Goal: Task Accomplishment & Management: Manage account settings

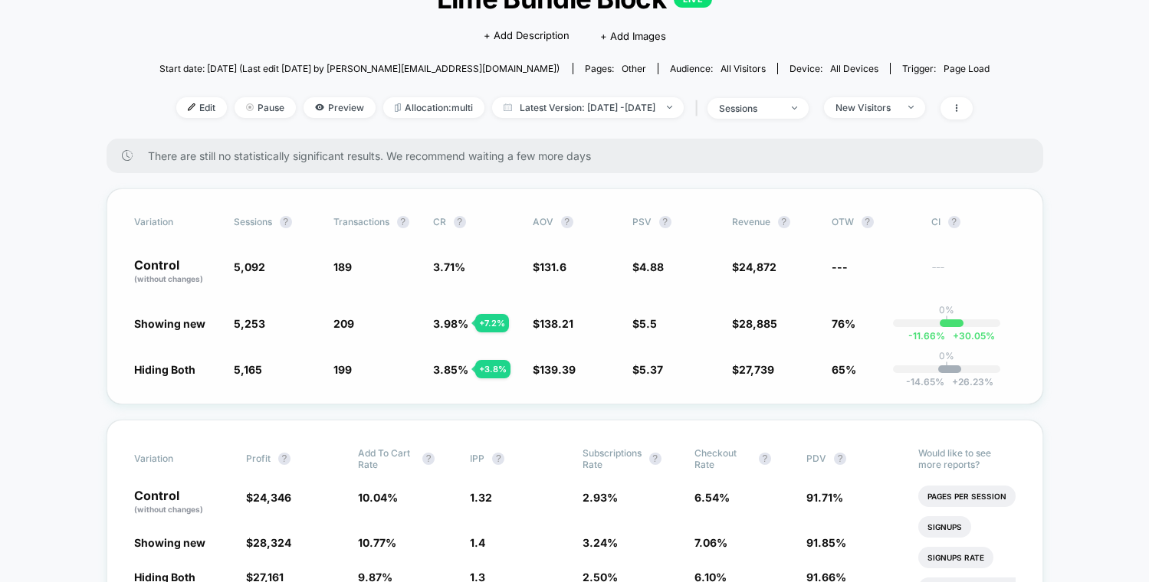
scroll to position [128, 0]
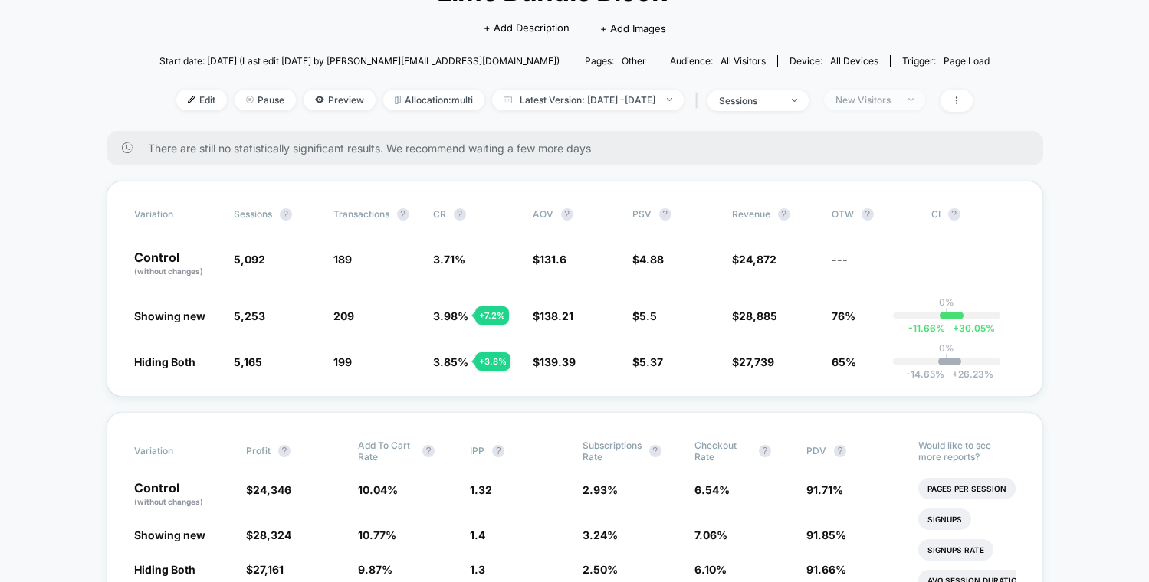
click at [897, 102] on div "New Visitors" at bounding box center [865, 99] width 61 height 11
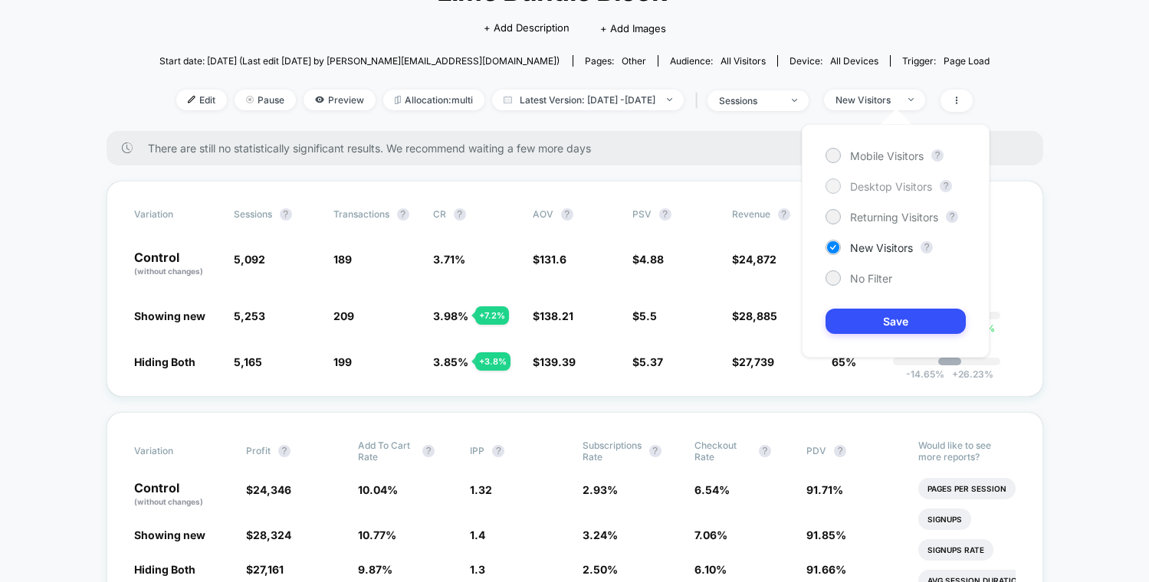
click at [880, 180] on span "Desktop Visitors" at bounding box center [891, 186] width 82 height 13
click at [904, 321] on button "Save" at bounding box center [895, 321] width 140 height 25
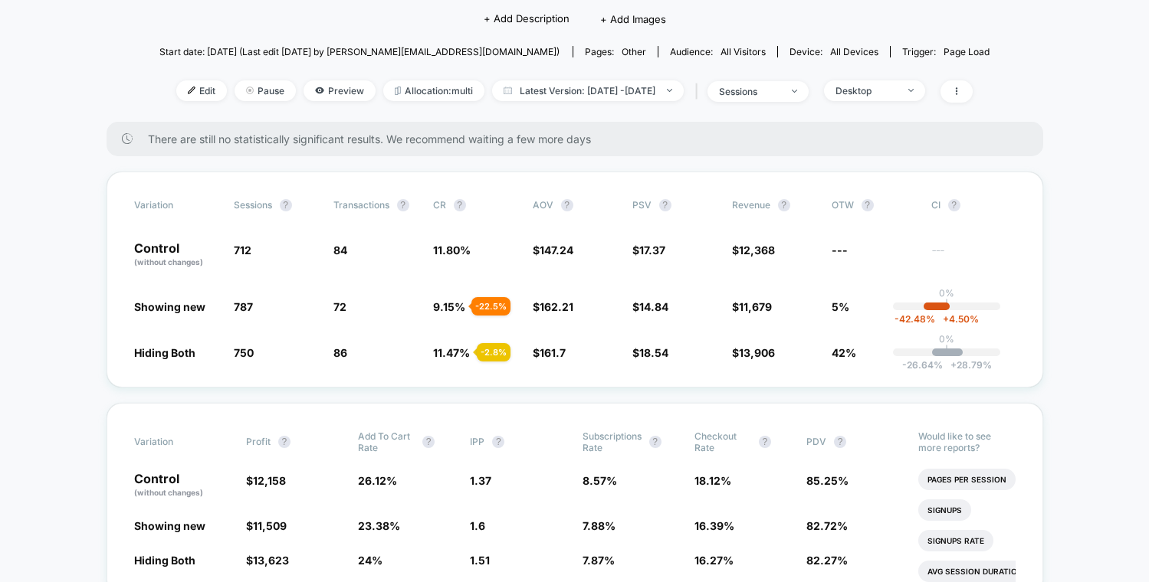
scroll to position [218, 0]
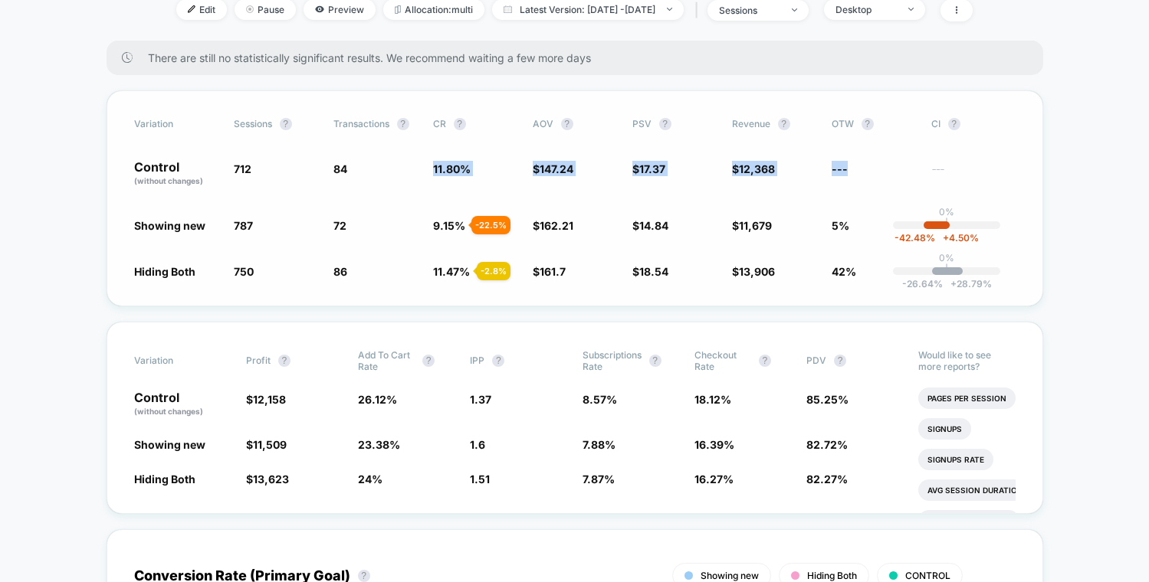
drag, startPoint x: 851, startPoint y: 169, endPoint x: 438, endPoint y: 185, distance: 414.1
click at [339, 182] on div "Control (without changes) 712 84 11.80 % $ 147.24 $ 17.37 $ 12,368 --- ---" at bounding box center [574, 174] width 881 height 26
click at [280, 167] on span "712" at bounding box center [276, 174] width 84 height 26
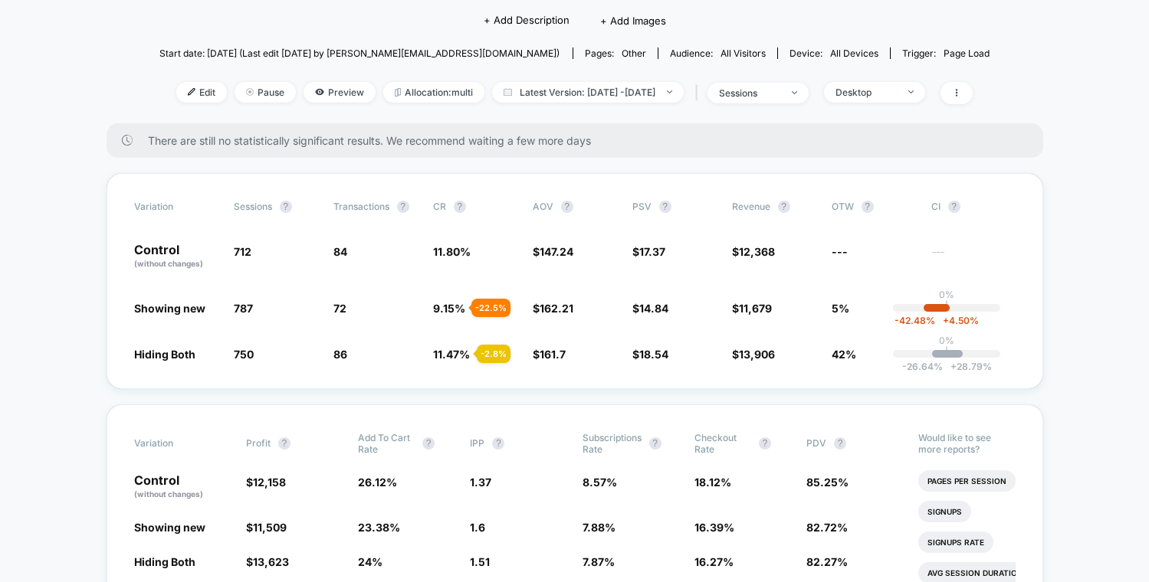
scroll to position [134, 0]
drag, startPoint x: 388, startPoint y: 318, endPoint x: 460, endPoint y: 305, distance: 72.4
click at [465, 304] on div "Variation Sessions ? Transactions ? CR ? AOV ? PSV ? Revenue ? OTW ? CI ? Contr…" at bounding box center [575, 283] width 936 height 216
click at [168, 322] on div "Variation Sessions ? Transactions ? CR ? AOV ? PSV ? Revenue ? OTW ? CI ? Contr…" at bounding box center [575, 283] width 936 height 216
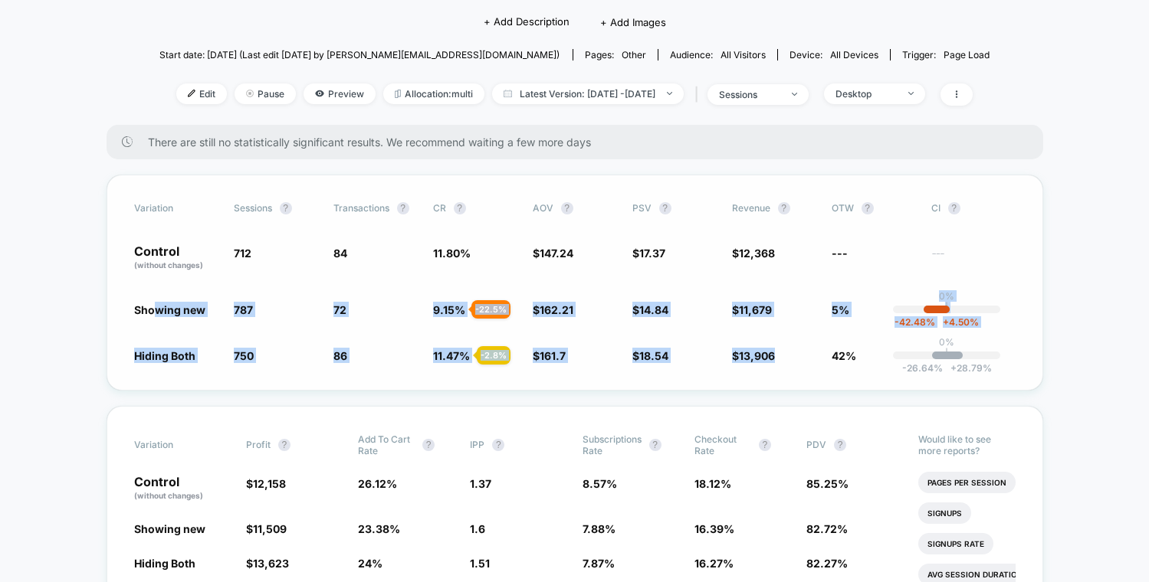
drag, startPoint x: 154, startPoint y: 310, endPoint x: 762, endPoint y: 361, distance: 610.5
click at [762, 361] on div "Variation Sessions ? Transactions ? CR ? AOV ? PSV ? Revenue ? OTW ? CI ? Contr…" at bounding box center [575, 283] width 936 height 216
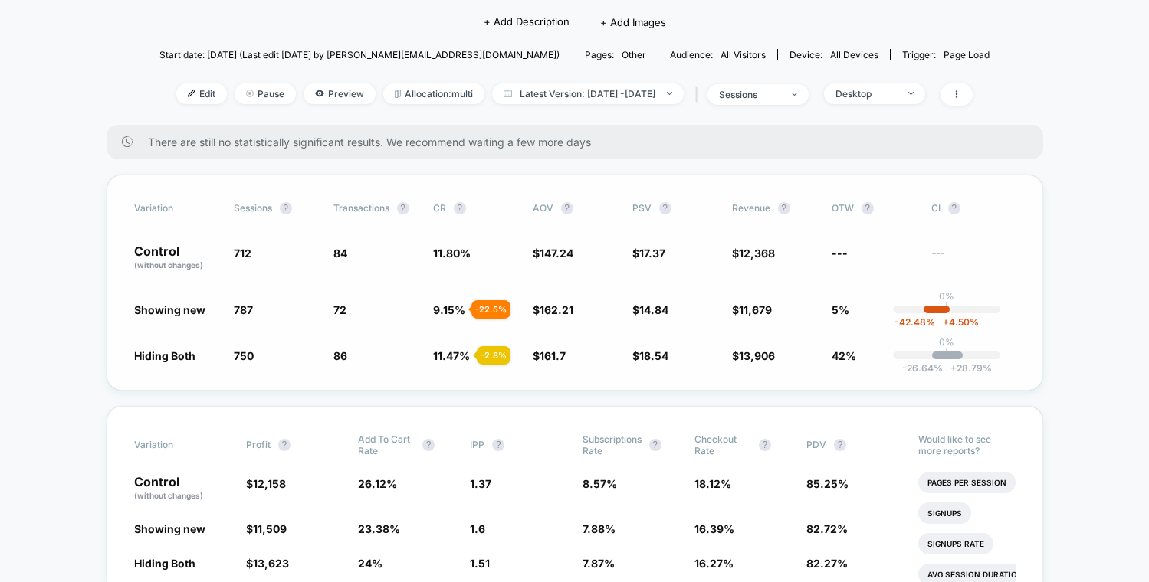
click at [762, 361] on div "Variation Sessions ? Transactions ? CR ? AOV ? PSV ? Revenue ? OTW ? CI ? Contr…" at bounding box center [575, 283] width 936 height 216
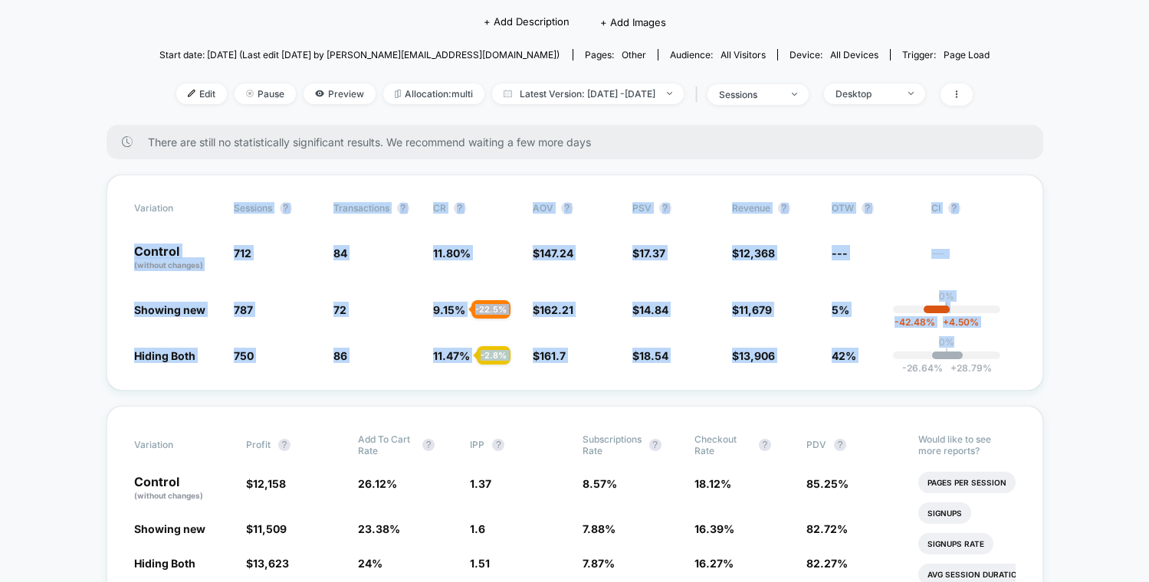
drag, startPoint x: 1035, startPoint y: 360, endPoint x: 54, endPoint y: 228, distance: 989.6
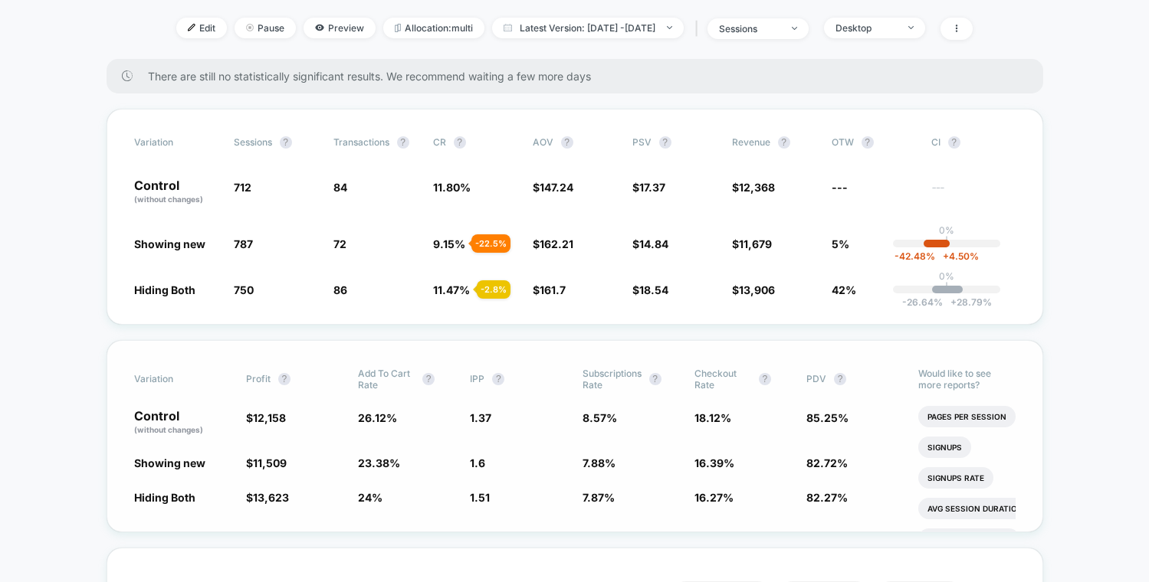
scroll to position [207, 0]
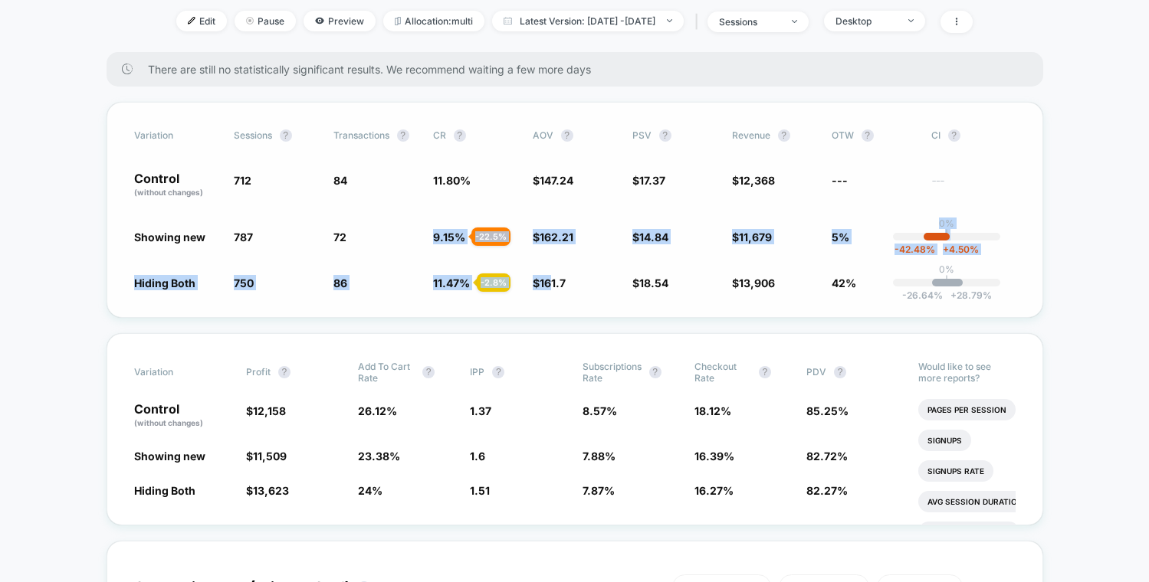
drag, startPoint x: 411, startPoint y: 246, endPoint x: 645, endPoint y: 205, distance: 237.3
click at [552, 290] on div "Variation Sessions ? Transactions ? CR ? AOV ? PSV ? Revenue ? OTW ? CI ? Contr…" at bounding box center [575, 210] width 936 height 216
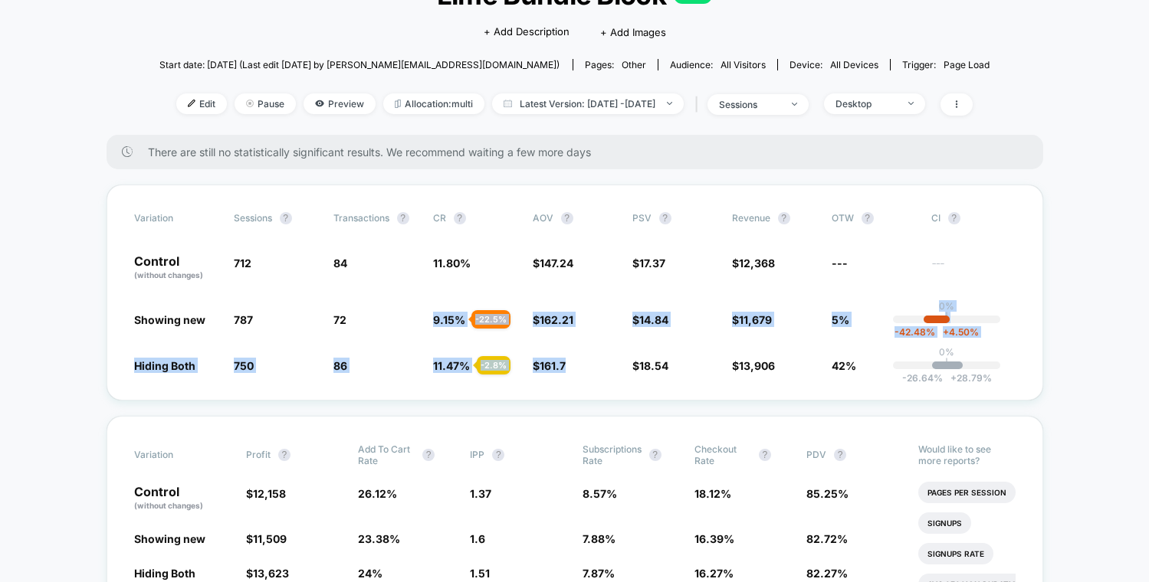
scroll to position [61, 0]
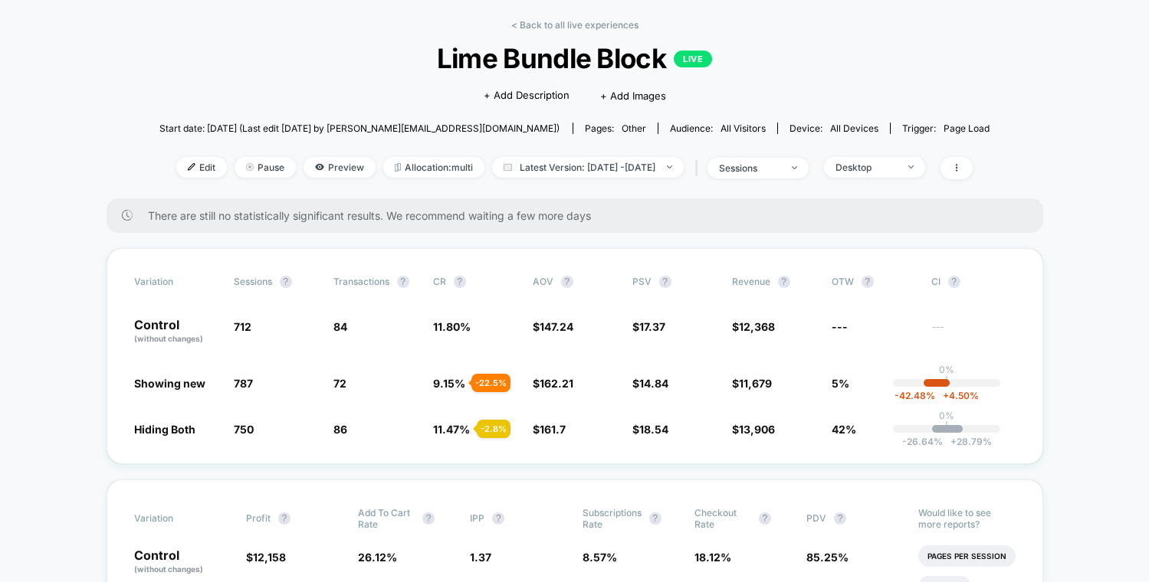
click at [877, 152] on div "< Back to all live experiences Lime Bundle Block LIVE Click to edit experience …" at bounding box center [574, 108] width 831 height 179
click at [878, 164] on div "Desktop" at bounding box center [865, 167] width 61 height 11
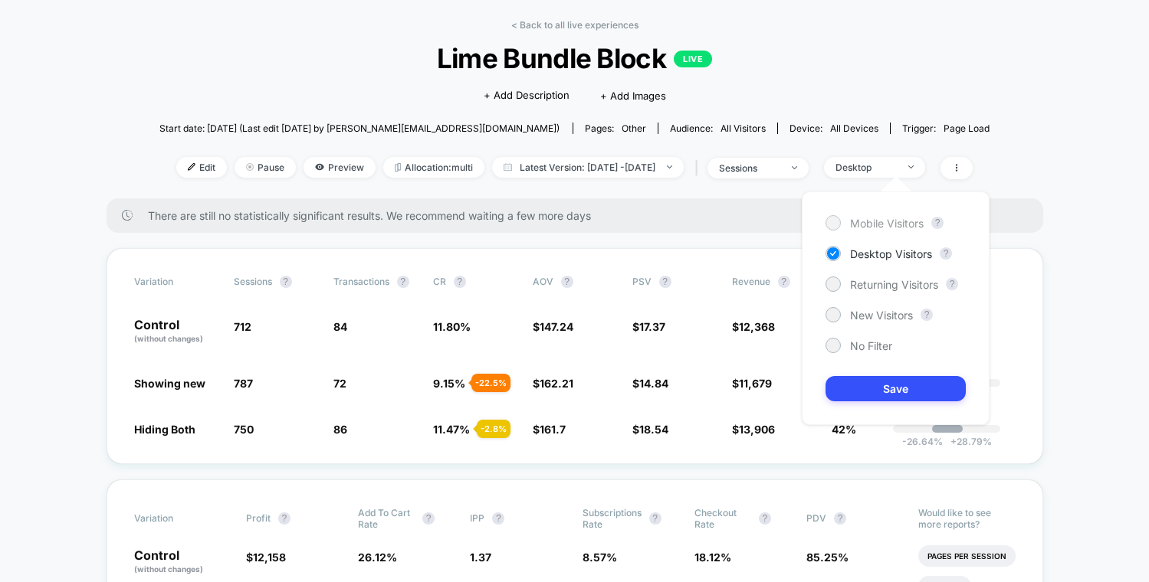
click at [865, 222] on span "Mobile Visitors" at bounding box center [887, 223] width 74 height 13
click at [900, 393] on button "Save" at bounding box center [895, 388] width 140 height 25
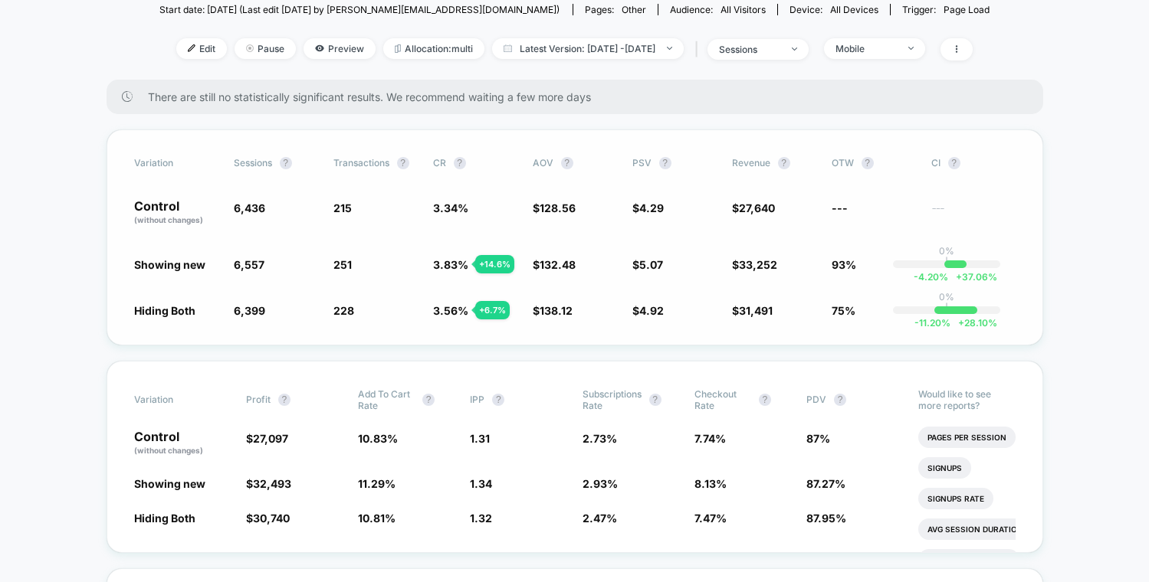
scroll to position [193, 0]
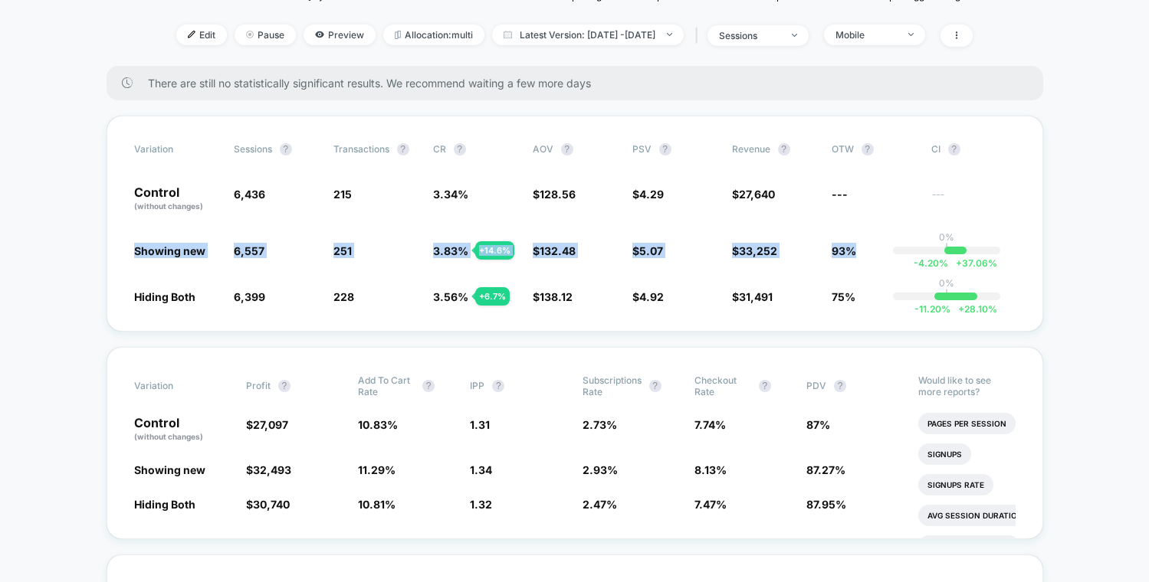
drag, startPoint x: 873, startPoint y: 252, endPoint x: 92, endPoint y: 247, distance: 780.8
drag, startPoint x: 205, startPoint y: 248, endPoint x: 137, endPoint y: 255, distance: 67.9
click at [202, 248] on span "Showing new" at bounding box center [176, 250] width 84 height 15
drag, startPoint x: 129, startPoint y: 251, endPoint x: 909, endPoint y: 251, distance: 780.1
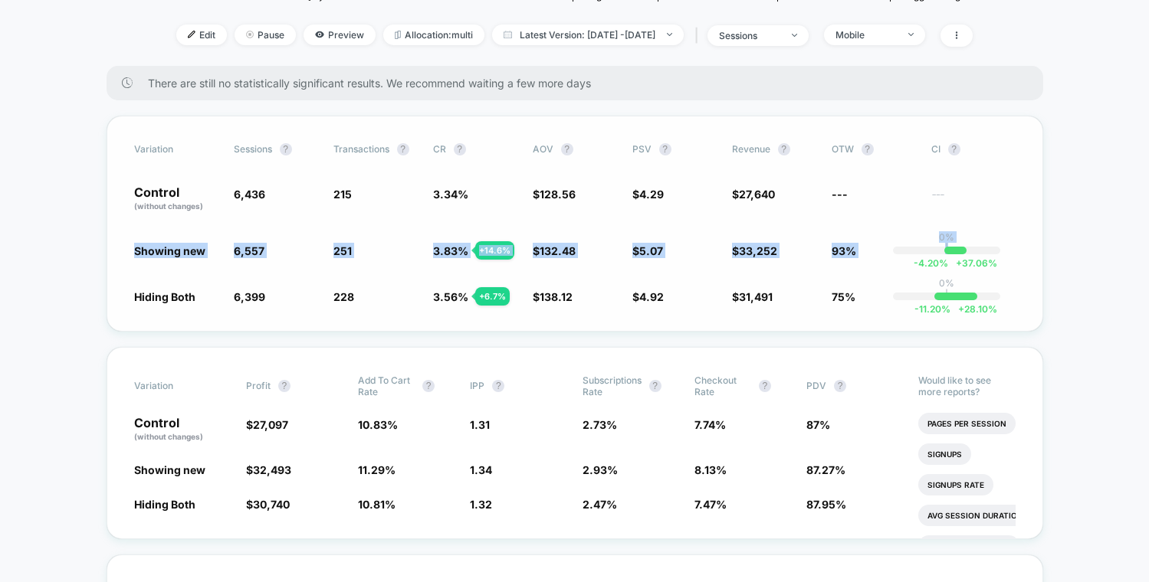
click at [938, 253] on div "Variation Sessions ? Transactions ? CR ? AOV ? PSV ? Revenue ? OTW ? CI ? Contr…" at bounding box center [575, 224] width 936 height 216
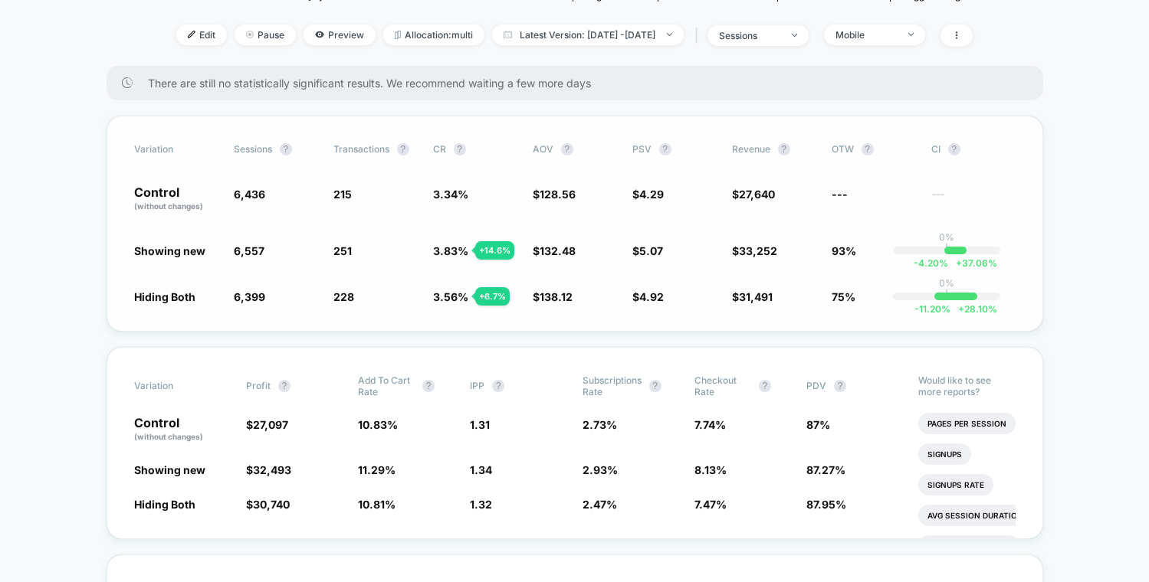
click at [767, 240] on div "Variation Sessions ? Transactions ? CR ? AOV ? PSV ? Revenue ? OTW ? CI ? Contr…" at bounding box center [575, 224] width 936 height 216
drag, startPoint x: 867, startPoint y: 246, endPoint x: 129, endPoint y: 249, distance: 738.7
click at [129, 249] on div "Variation Sessions ? Transactions ? CR ? AOV ? PSV ? Revenue ? OTW ? CI ? Contr…" at bounding box center [575, 224] width 936 height 216
click at [822, 251] on div "Showing new 6,557 + 1.9 % 251 + 14.6 % 3.83 % + 14.6 % $ 132.48 + 3 % $ 5.07 + …" at bounding box center [574, 250] width 881 height 15
drag, startPoint x: 857, startPoint y: 249, endPoint x: 179, endPoint y: 240, distance: 677.4
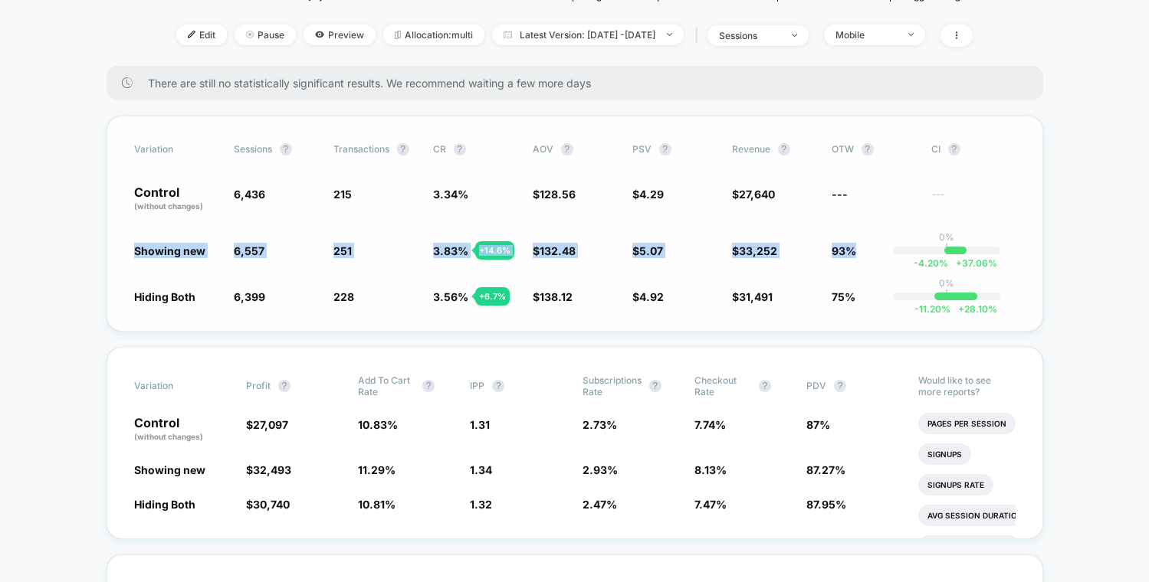
click at [128, 235] on div "Variation Sessions ? Transactions ? CR ? AOV ? PSV ? Revenue ? OTW ? CI ? Contr…" at bounding box center [575, 224] width 936 height 216
click at [843, 250] on span "93%" at bounding box center [843, 250] width 25 height 13
drag, startPoint x: 867, startPoint y: 252, endPoint x: 112, endPoint y: 251, distance: 754.8
click at [112, 251] on div "Variation Sessions ? Transactions ? CR ? AOV ? PSV ? Revenue ? OTW ? CI ? Contr…" at bounding box center [575, 224] width 936 height 216
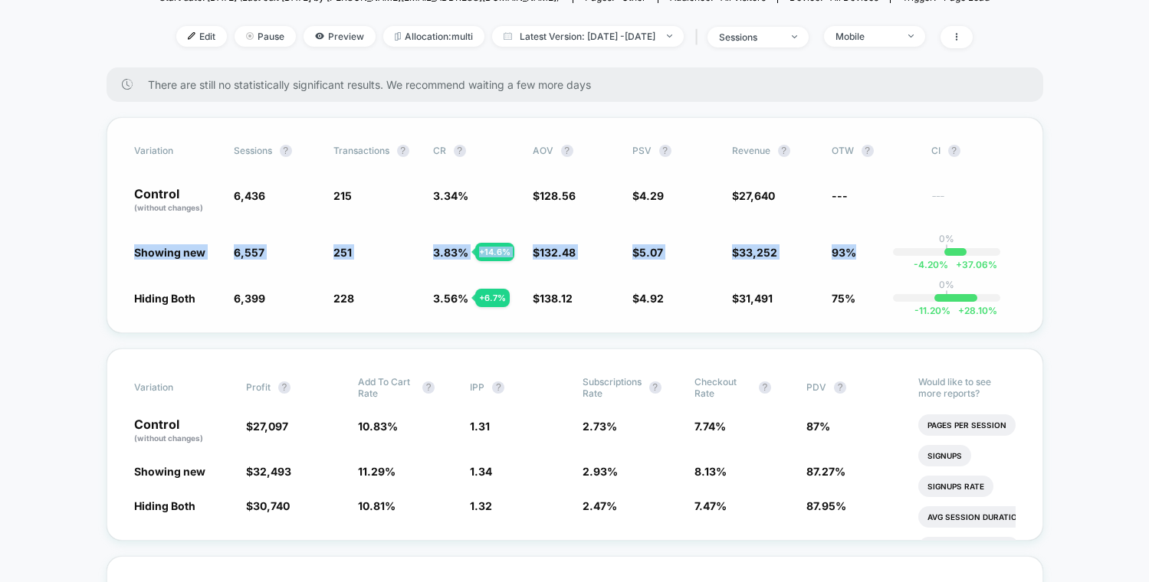
scroll to position [190, 0]
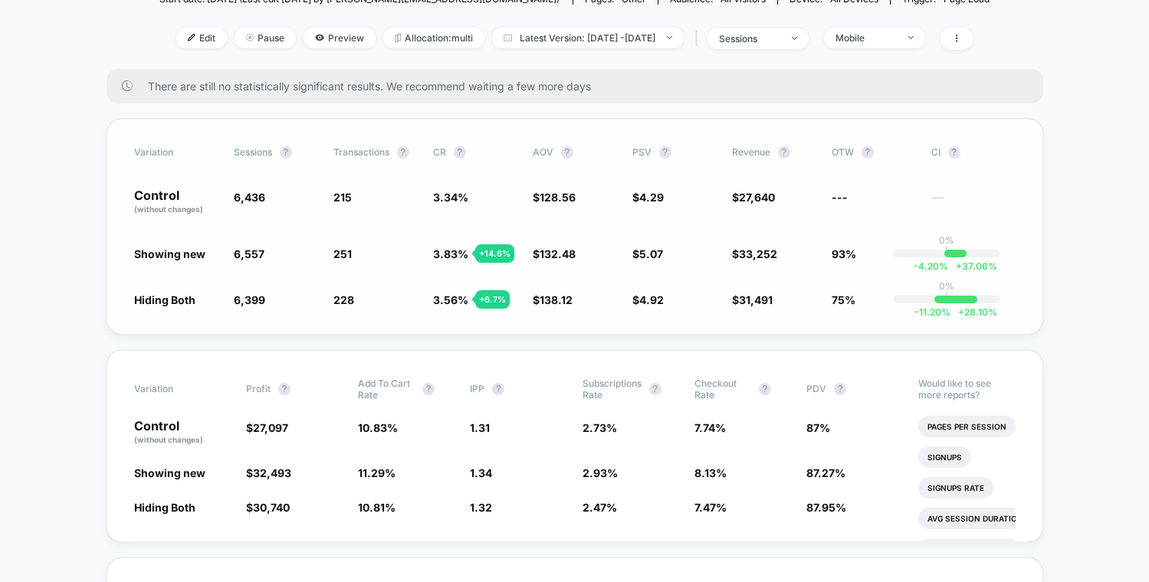
click at [876, 258] on span "93%" at bounding box center [873, 253] width 84 height 15
drag, startPoint x: 768, startPoint y: 254, endPoint x: 127, endPoint y: 249, distance: 640.6
click at [127, 249] on div "Variation Sessions ? Transactions ? CR ? AOV ? PSV ? Revenue ? OTW ? CI ? Contr…" at bounding box center [575, 227] width 936 height 216
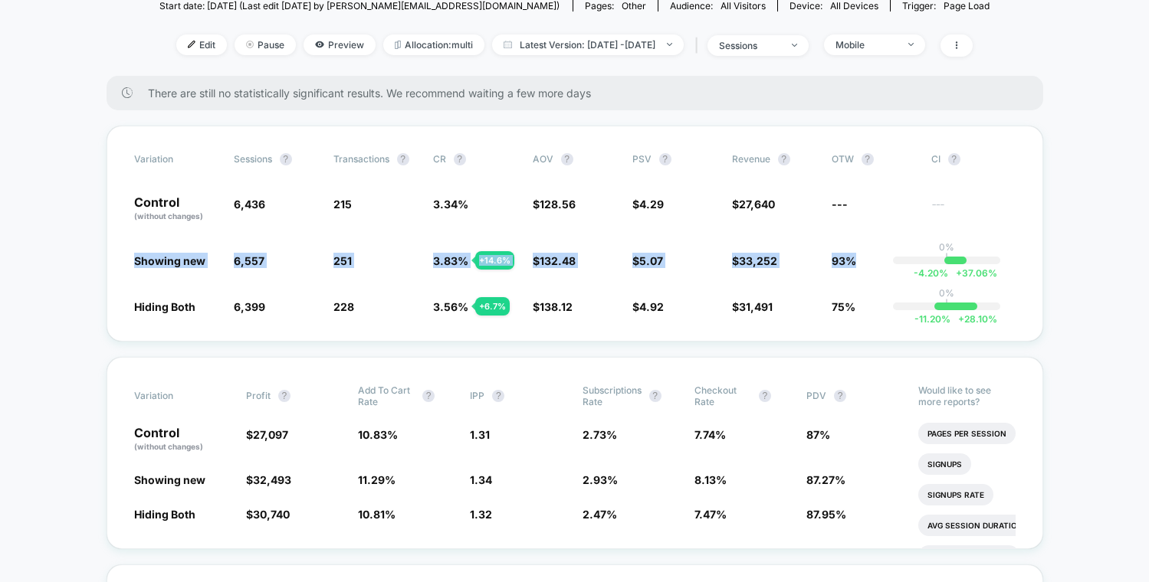
scroll to position [165, 0]
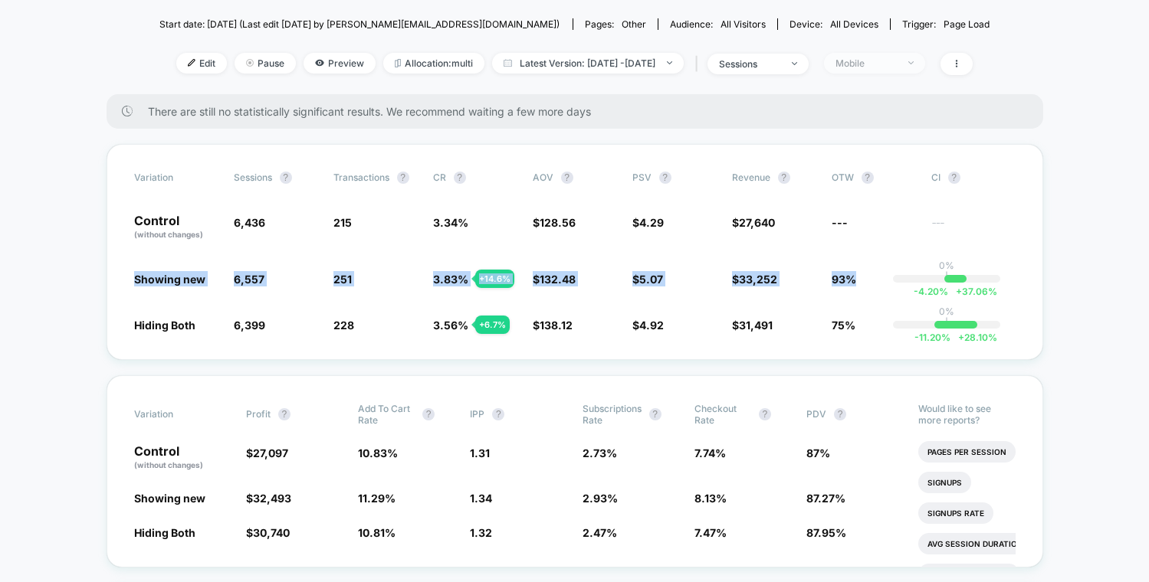
click at [885, 69] on span "Mobile" at bounding box center [874, 63] width 101 height 21
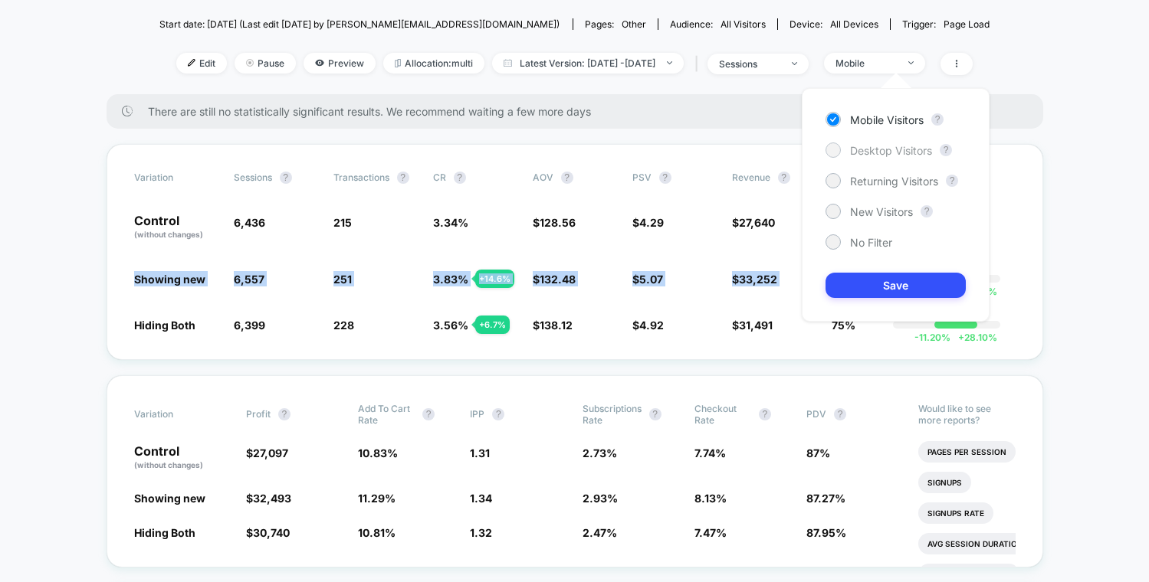
click at [878, 150] on span "Desktop Visitors" at bounding box center [891, 150] width 82 height 13
click at [897, 287] on button "Save" at bounding box center [895, 285] width 140 height 25
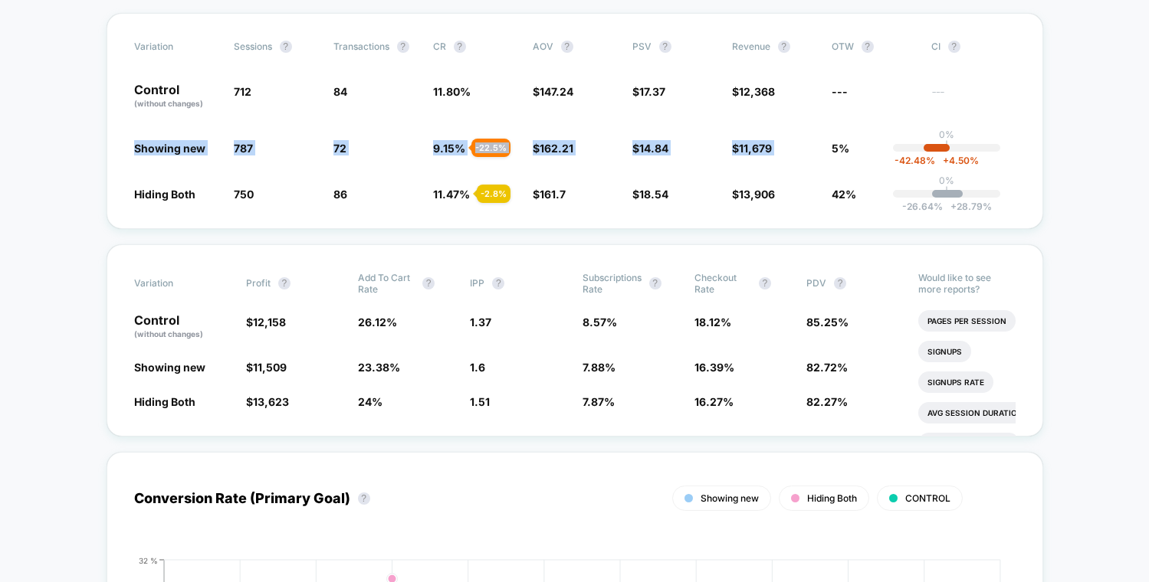
scroll to position [300, 0]
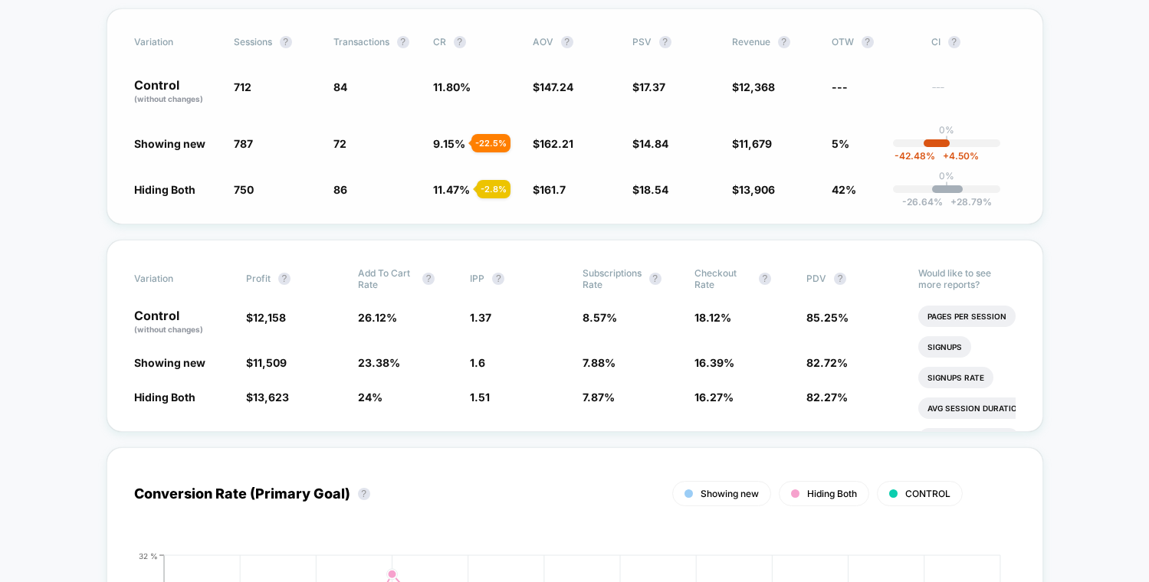
click at [707, 196] on div "Variation Sessions ? Transactions ? CR ? AOV ? PSV ? Revenue ? OTW ? CI ? Contr…" at bounding box center [575, 116] width 936 height 216
drag, startPoint x: 913, startPoint y: 192, endPoint x: 142, endPoint y: 198, distance: 770.9
click at [136, 198] on div "Variation Sessions ? Transactions ? CR ? AOV ? PSV ? Revenue ? OTW ? CI ? Contr…" at bounding box center [575, 116] width 936 height 216
click at [381, 211] on div "Variation Sessions ? Transactions ? CR ? AOV ? PSV ? Revenue ? OTW ? CI ? Contr…" at bounding box center [575, 116] width 936 height 216
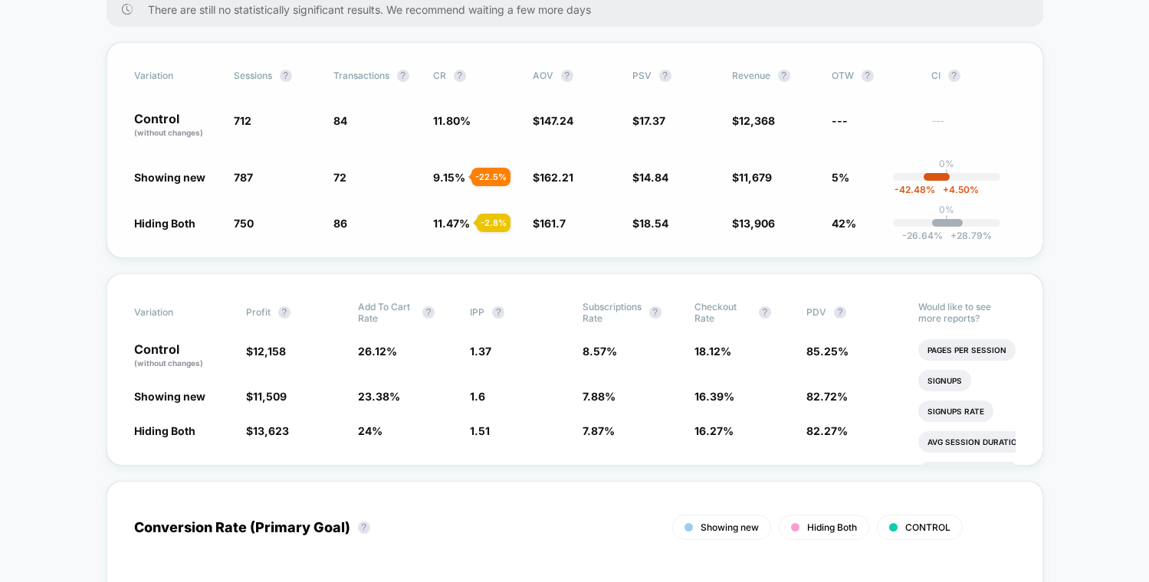
scroll to position [198, 0]
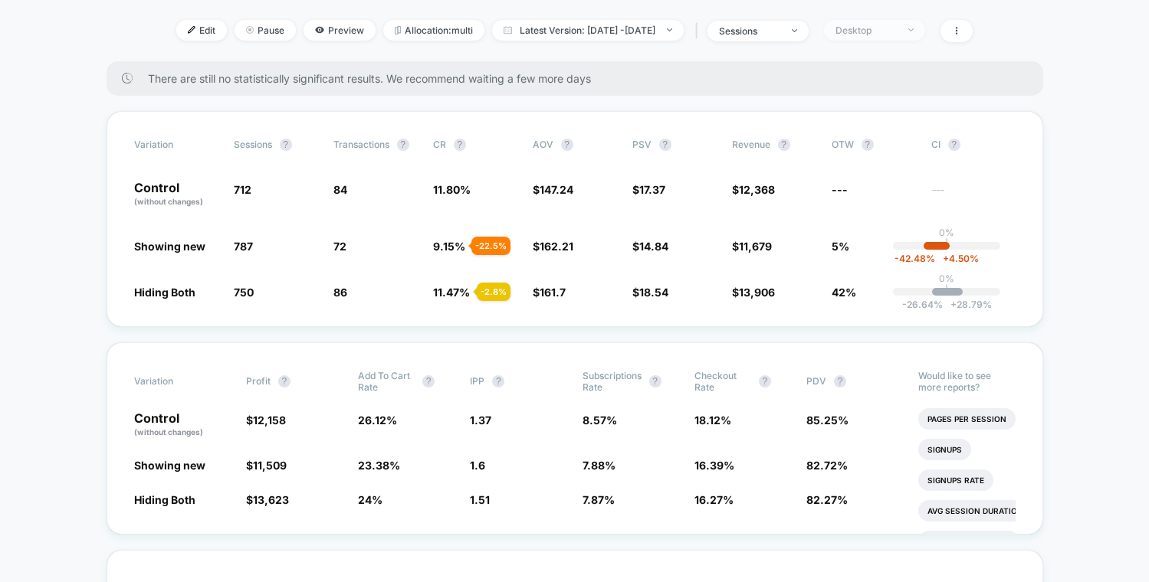
click at [887, 25] on div "Desktop" at bounding box center [865, 30] width 61 height 11
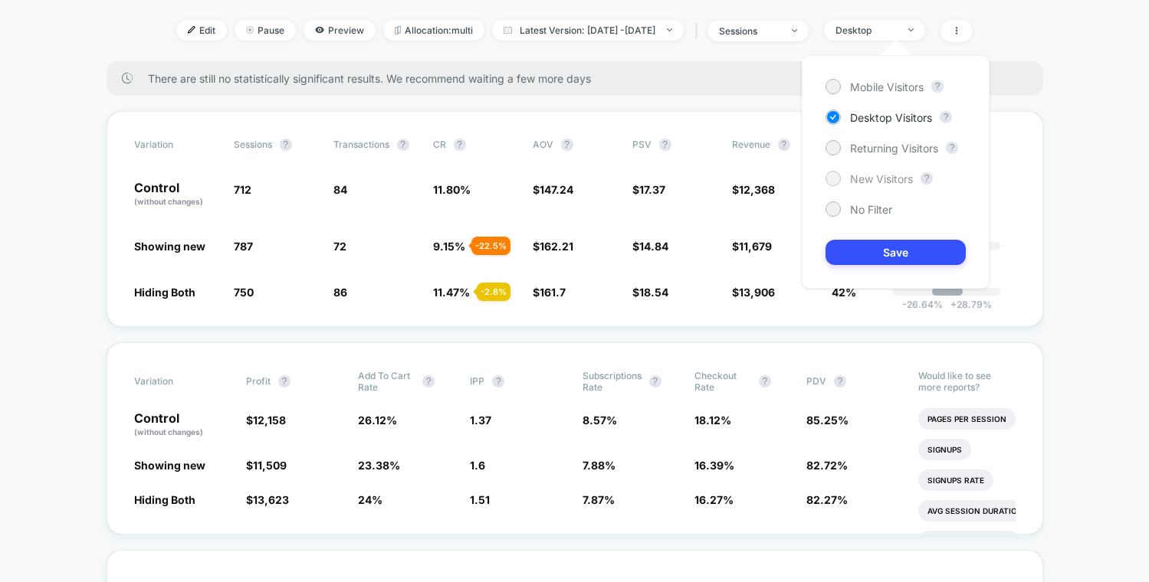
click at [881, 172] on span "New Visitors" at bounding box center [881, 178] width 63 height 13
click at [899, 241] on button "Save" at bounding box center [895, 252] width 140 height 25
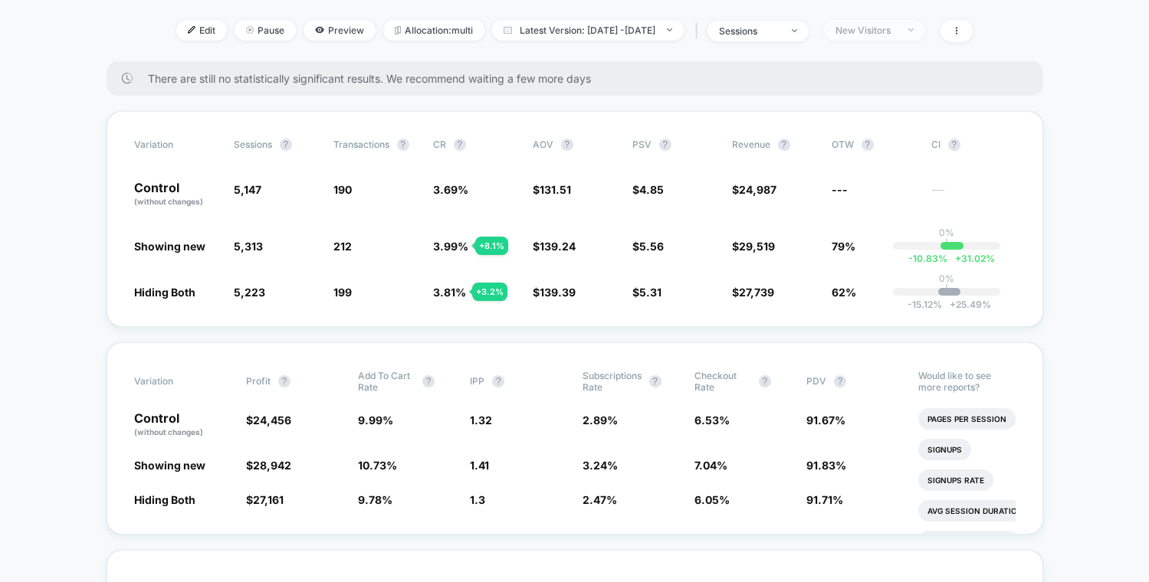
click at [906, 22] on span "New Visitors" at bounding box center [874, 30] width 101 height 21
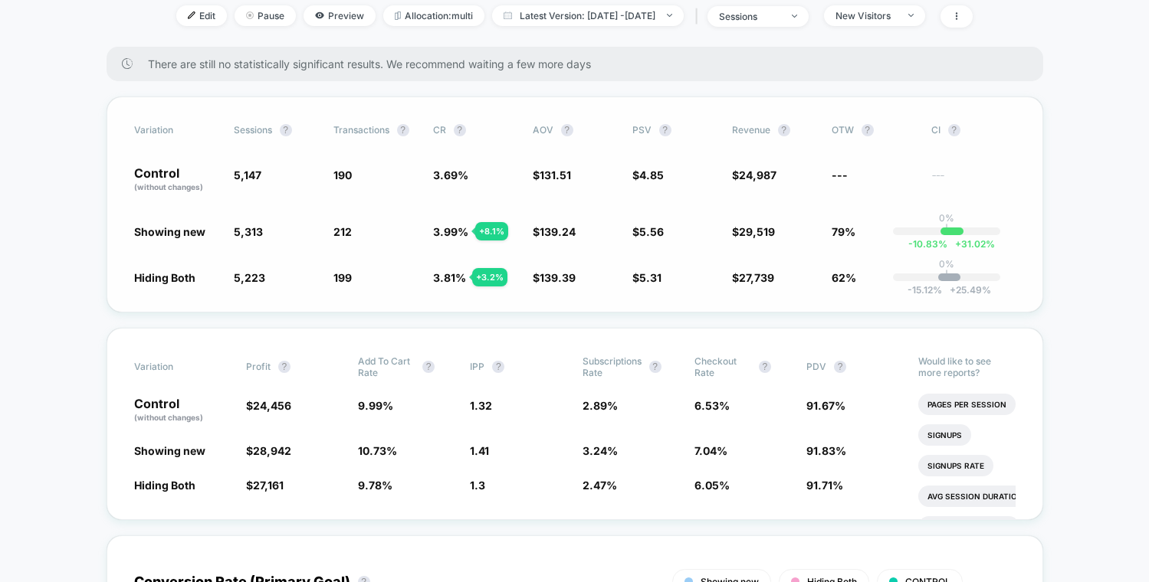
scroll to position [218, 0]
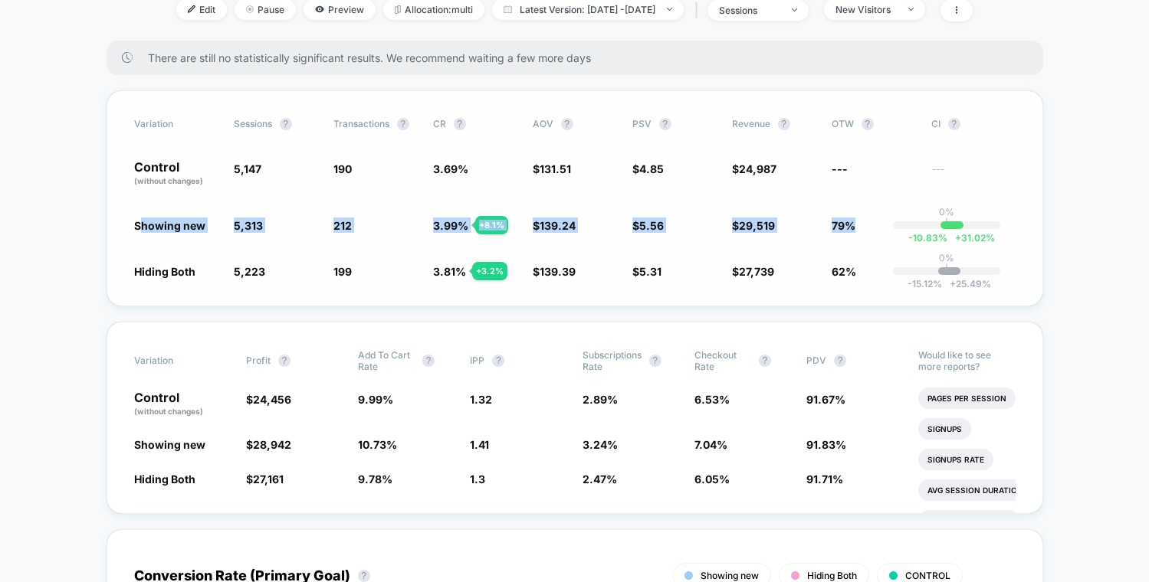
drag, startPoint x: 841, startPoint y: 228, endPoint x: 410, endPoint y: 227, distance: 431.4
click at [140, 227] on div "Showing new 5,313 + 3.2 % 212 + 8.1 % 3.99 % + 8.1 % $ 139.24 + 5.9 % $ 5.56 + …" at bounding box center [574, 225] width 881 height 15
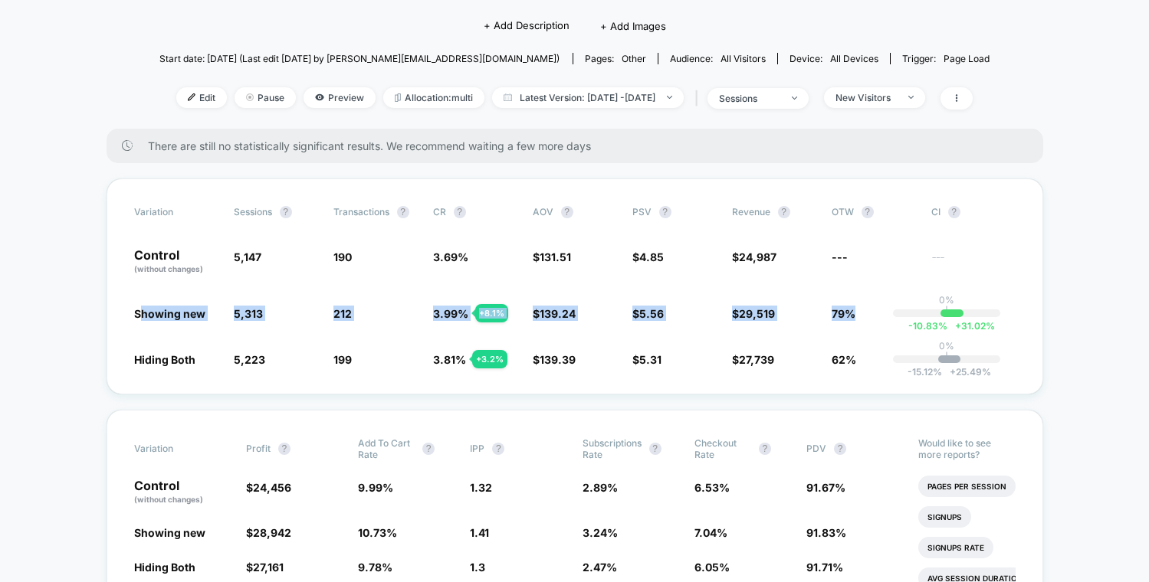
scroll to position [105, 0]
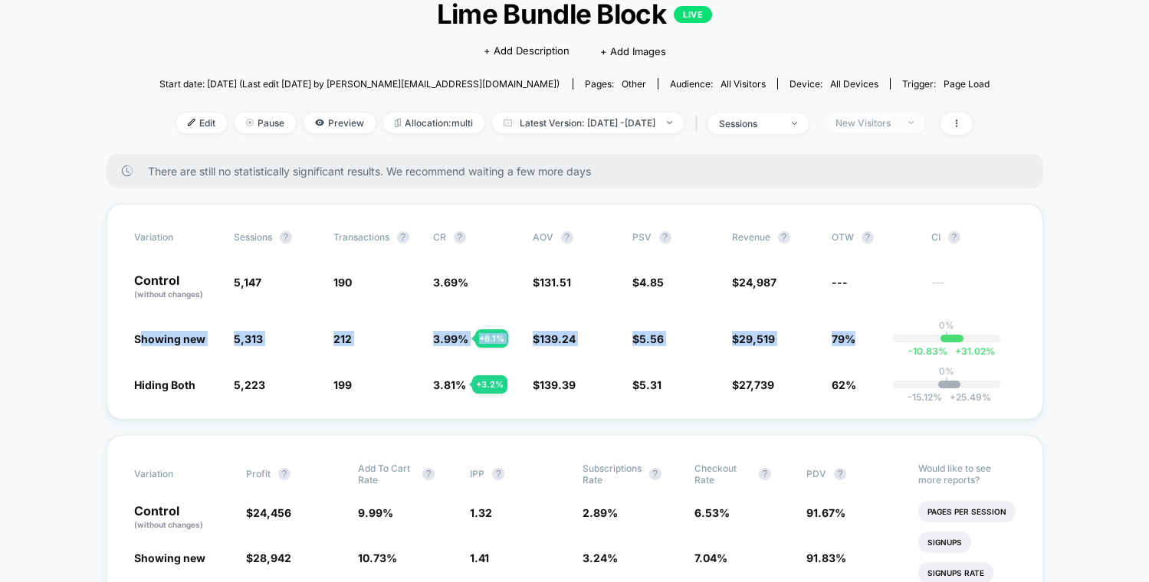
click at [897, 117] on div "New Visitors" at bounding box center [865, 122] width 61 height 11
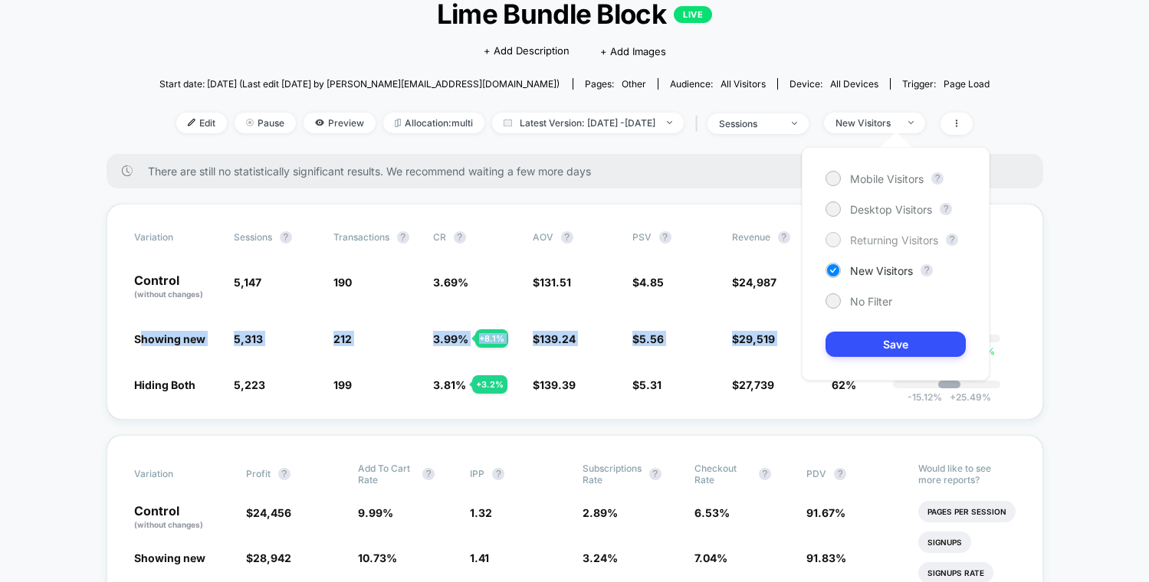
click at [876, 234] on span "Returning Visitors" at bounding box center [894, 240] width 88 height 13
click at [906, 346] on button "Save" at bounding box center [895, 344] width 140 height 25
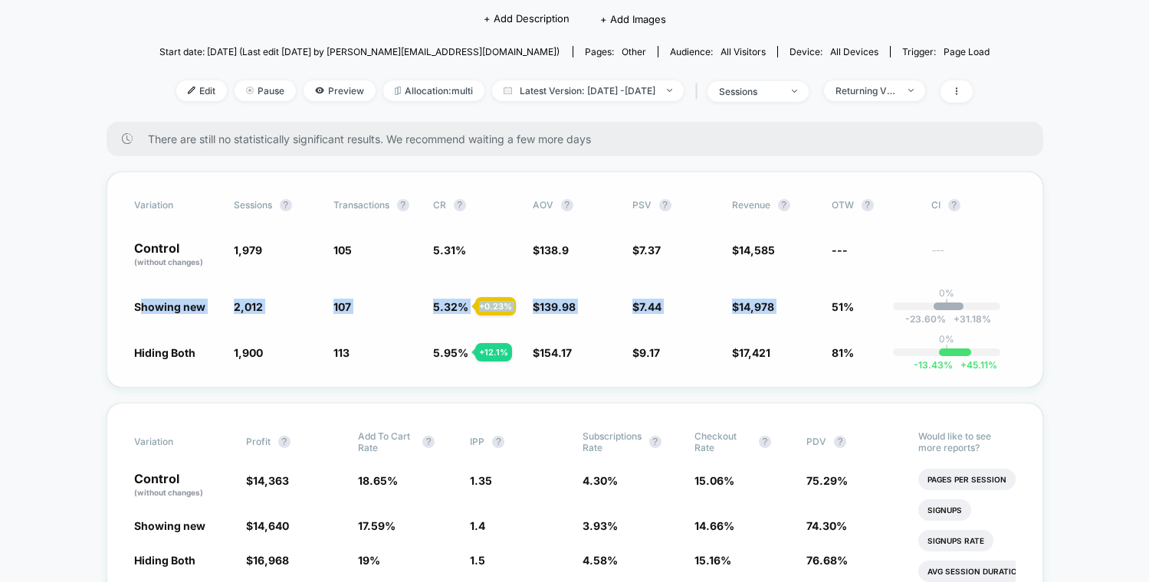
scroll to position [137, 0]
drag, startPoint x: 124, startPoint y: 362, endPoint x: 838, endPoint y: 354, distance: 713.4
click at [838, 353] on div "Variation Sessions ? Transactions ? CR ? AOV ? PSV ? Revenue ? OTW ? CI ? Contr…" at bounding box center [575, 280] width 936 height 216
click at [857, 352] on span "81%" at bounding box center [873, 352] width 84 height 15
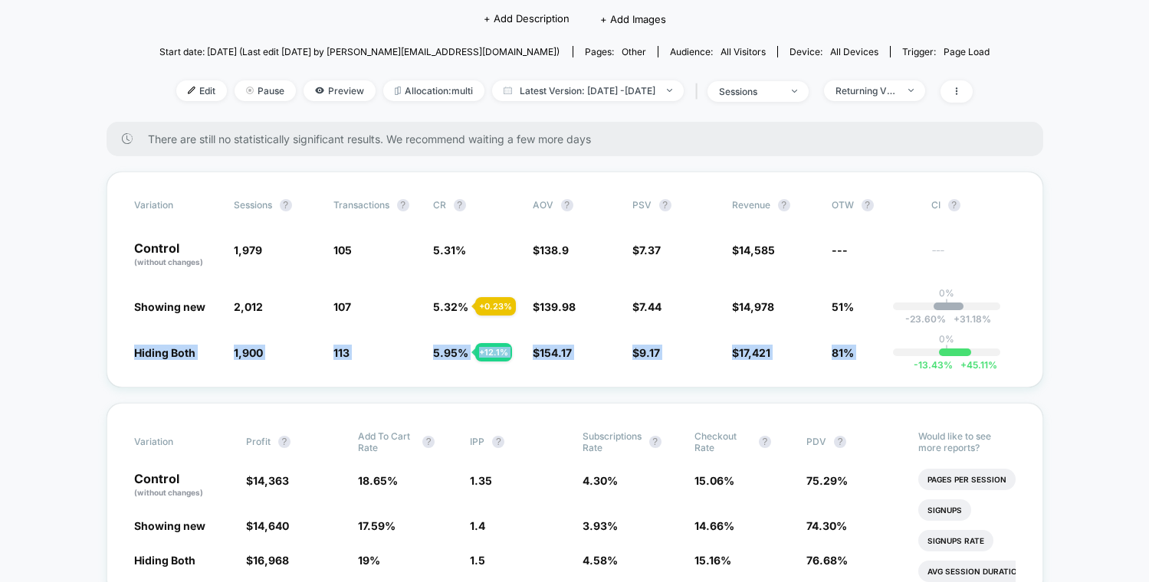
drag, startPoint x: 857, startPoint y: 352, endPoint x: 89, endPoint y: 349, distance: 768.6
click at [248, 356] on span "1,900" at bounding box center [248, 352] width 29 height 13
drag, startPoint x: 152, startPoint y: 350, endPoint x: 840, endPoint y: 359, distance: 687.4
click at [824, 366] on div "Variation Sessions ? Transactions ? CR ? AOV ? PSV ? Revenue ? OTW ? CI ? Contr…" at bounding box center [575, 280] width 936 height 216
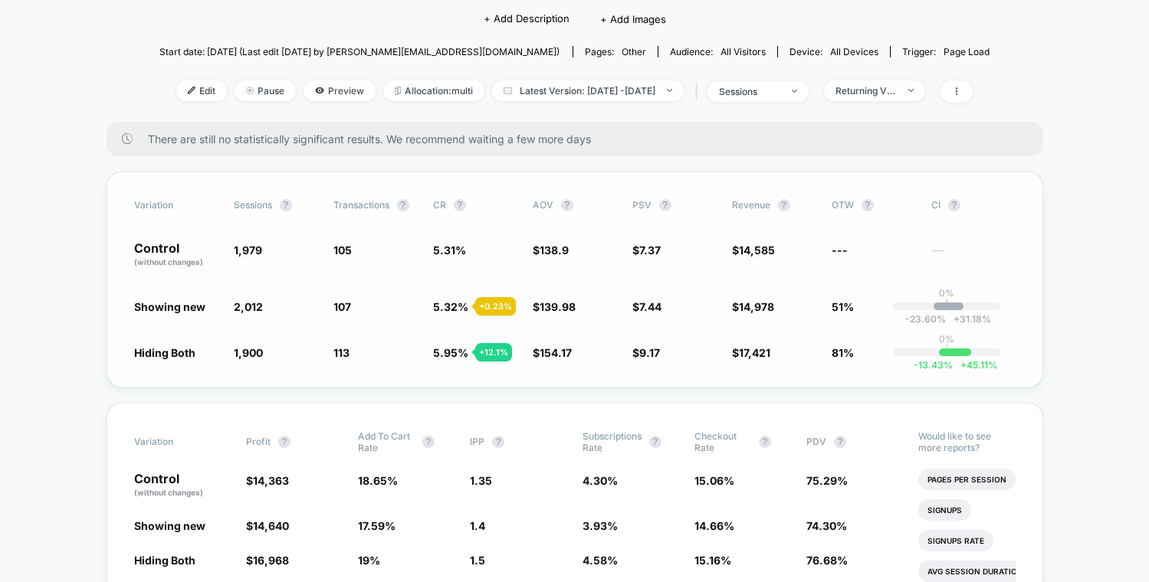
click at [847, 352] on span "81%" at bounding box center [842, 352] width 22 height 13
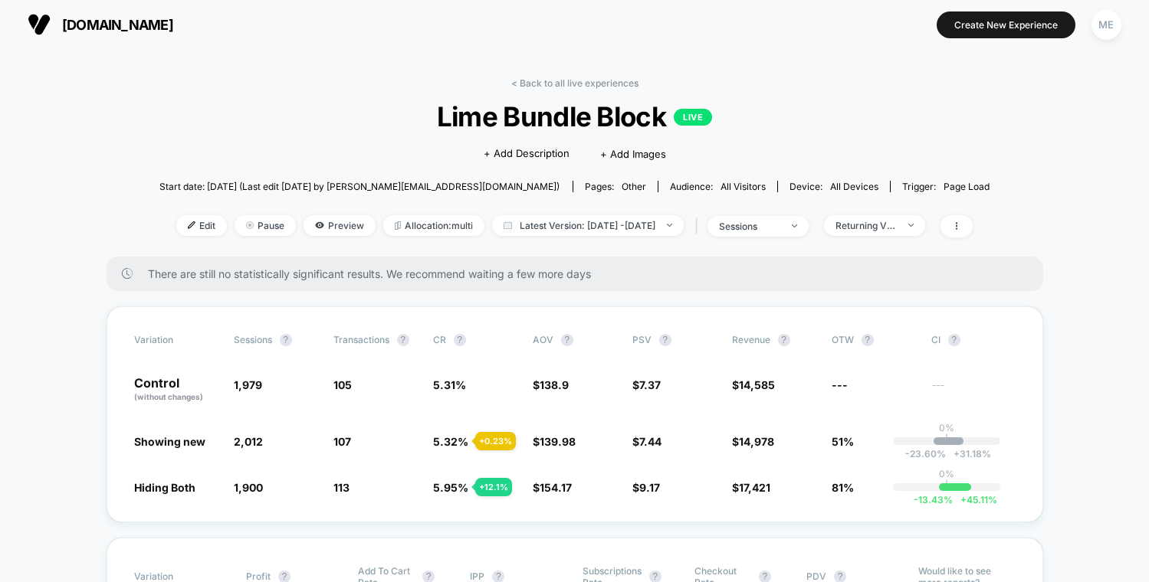
scroll to position [0, 0]
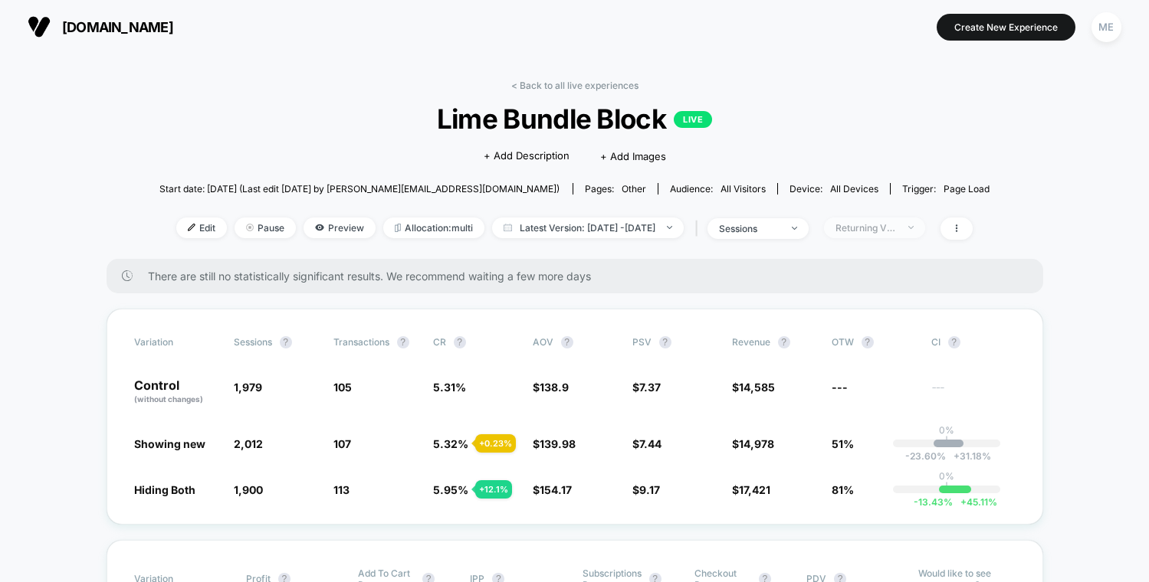
click at [897, 225] on div "Returning Visitors" at bounding box center [865, 227] width 61 height 11
